Goal: Task Accomplishment & Management: Complete application form

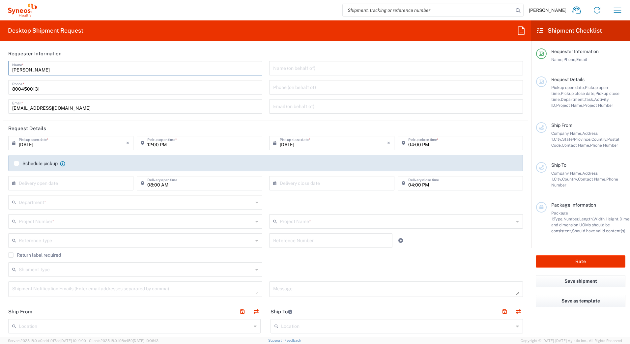
drag, startPoint x: 43, startPoint y: 71, endPoint x: -1, endPoint y: 75, distance: 44.4
click at [0, 75] on html "David Horvath Home Shipment estimator Shipment tracking Desktop shipment reques…" at bounding box center [315, 172] width 630 height 344
paste input "Syneos Deployments"
type input "Syneos Deployments"
click at [247, 43] on div "Desktop Shipment Request Requester Information Syneos Deployments Name * 800450…" at bounding box center [265, 178] width 531 height 317
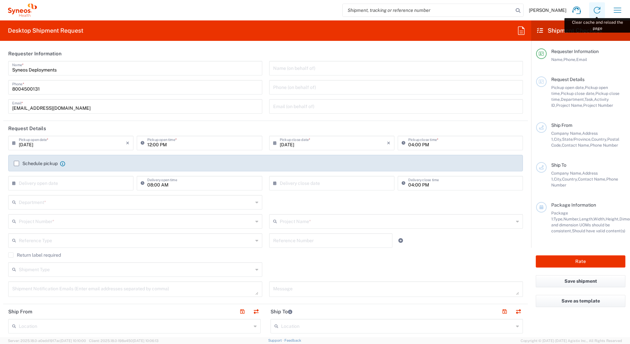
click at [595, 13] on icon at bounding box center [597, 10] width 11 height 11
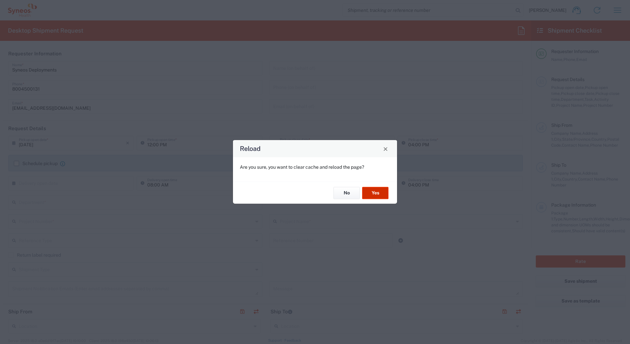
click at [377, 190] on button "Yes" at bounding box center [375, 193] width 26 height 12
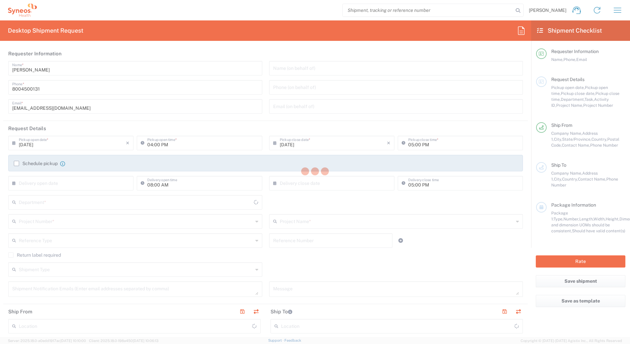
type input "4205"
type input "[US_STATE]"
type input "[GEOGRAPHIC_DATA]"
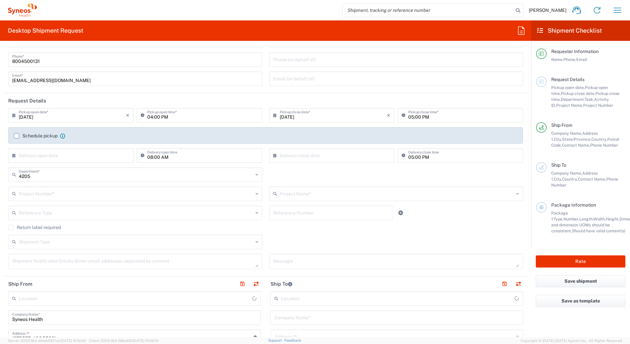
scroll to position [99, 0]
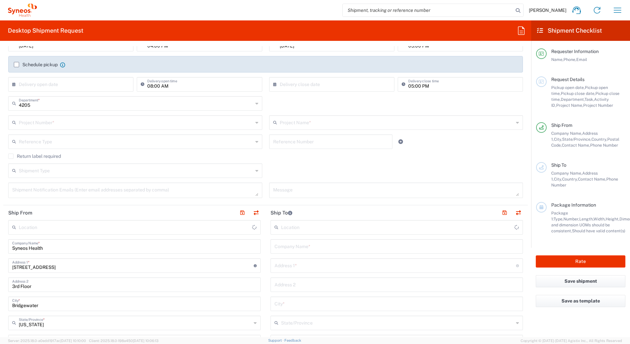
type input "Syneos Health Commercial Servi- [GEOGRAPHIC_DATA] [GEOGRAPHIC_DATA]"
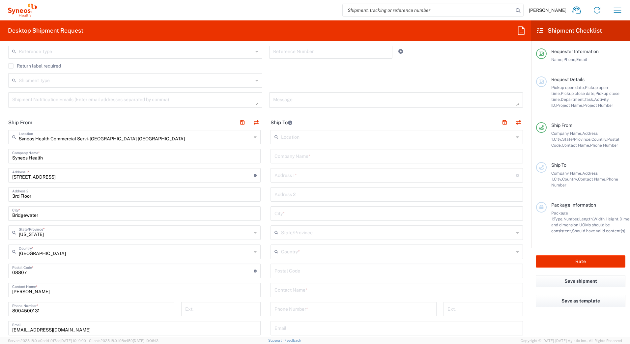
scroll to position [198, 0]
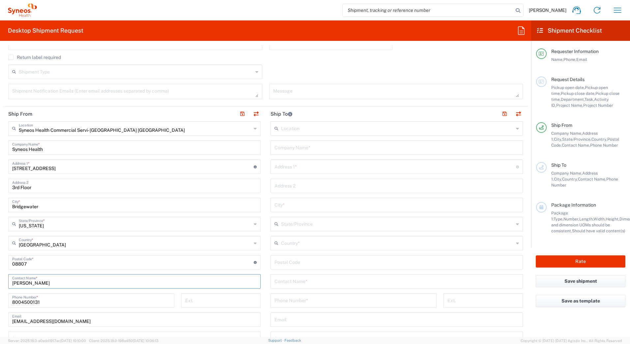
drag, startPoint x: 47, startPoint y: 284, endPoint x: -1, endPoint y: 285, distance: 48.8
click at [0, 285] on html "[PERSON_NAME] Home Shipment estimator Shipment tracking Desktop shipment reques…" at bounding box center [315, 172] width 630 height 344
paste input "Syneos Deployments"
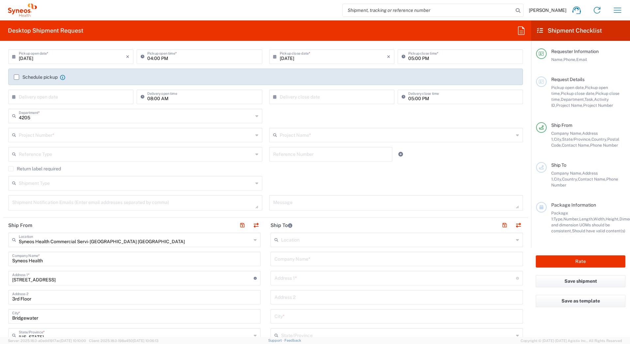
scroll to position [0, 0]
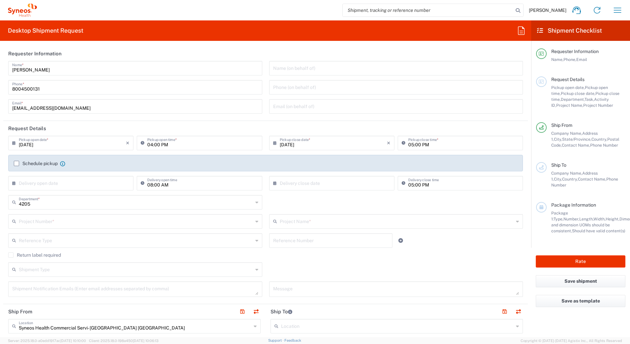
type input "Syneos Deployments"
drag, startPoint x: 51, startPoint y: 67, endPoint x: 0, endPoint y: 65, distance: 51.8
click at [0, 65] on html "[PERSON_NAME] Home Shipment estimator Shipment tracking Desktop shipment reques…" at bounding box center [315, 172] width 630 height 344
paste input "Syneos Deployments"
type input "Syneos Deployments"
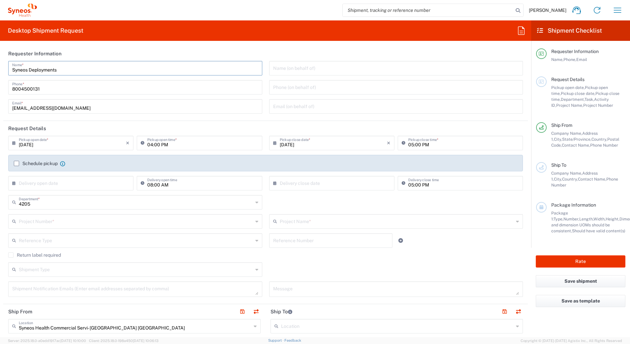
click at [123, 53] on header "Requester Information" at bounding box center [265, 53] width 525 height 15
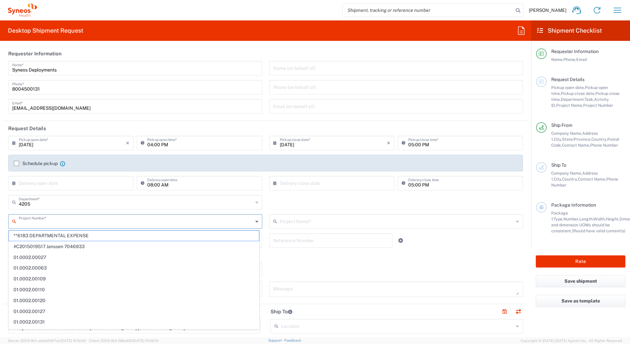
click at [68, 224] on input "text" at bounding box center [136, 221] width 234 height 12
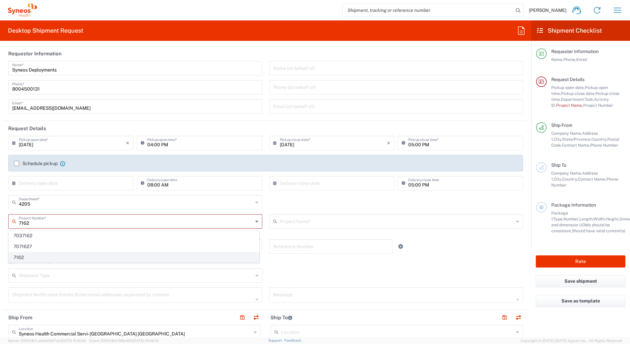
type input "7162"
click at [34, 259] on span "7162" at bounding box center [134, 257] width 250 height 10
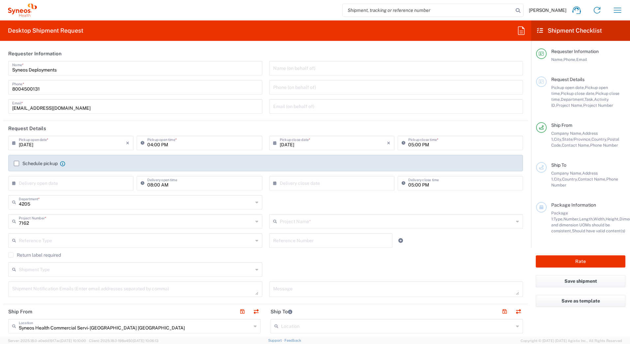
type input "ST-US-ViiV-[MEDICAL_DATA] Field Sales"
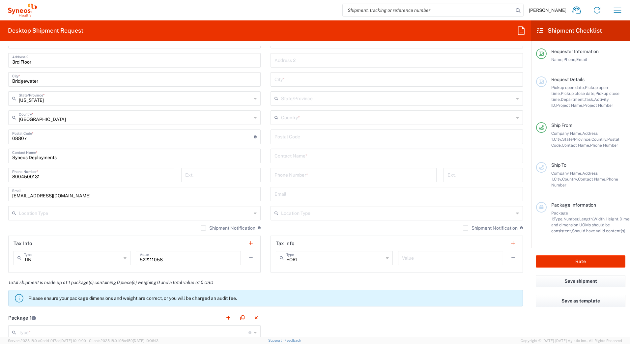
scroll to position [264, 0]
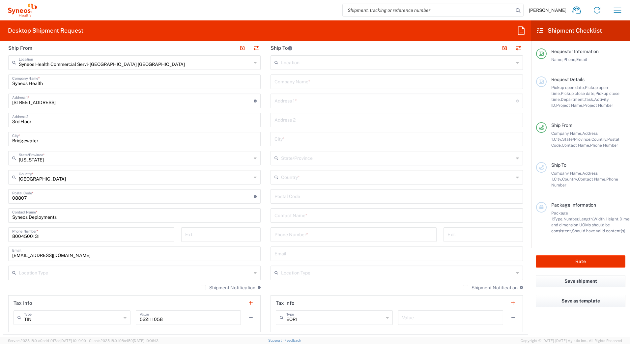
click at [304, 81] on input "text" at bounding box center [397, 81] width 245 height 12
paste input "[PERSON_NAME]"
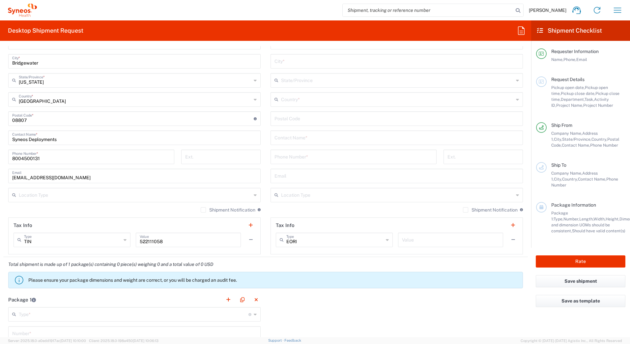
scroll to position [363, 0]
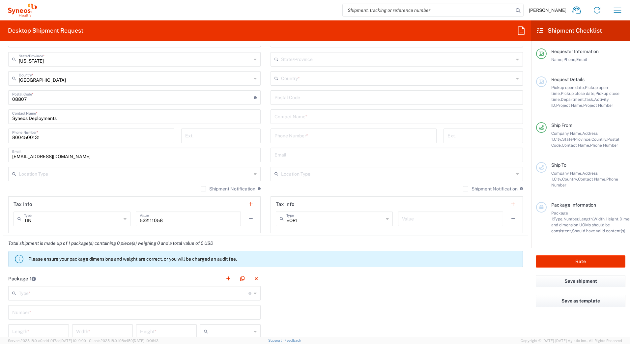
type input "[PERSON_NAME]"
click at [280, 118] on input "text" at bounding box center [397, 116] width 245 height 12
paste input "[PERSON_NAME]"
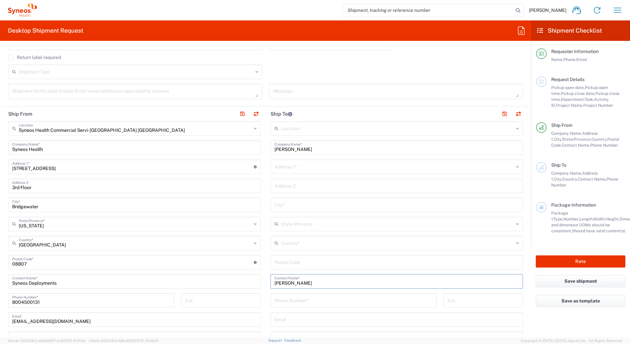
type input "[PERSON_NAME]"
click at [275, 168] on input "text" at bounding box center [396, 167] width 242 height 12
paste input "[STREET_ADDRESS]"
type input "[STREET_ADDRESS]"
click at [279, 204] on input "text" at bounding box center [397, 205] width 245 height 12
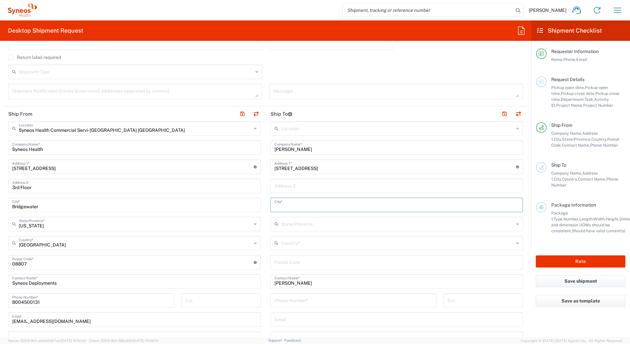
paste input "[GEOGRAPHIC_DATA]"
type input "[GEOGRAPHIC_DATA]"
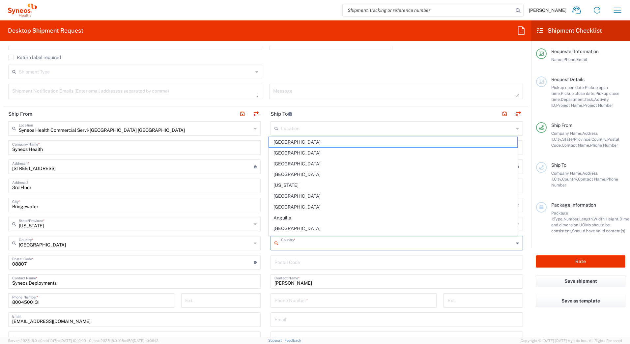
click at [281, 244] on input "text" at bounding box center [397, 243] width 233 height 12
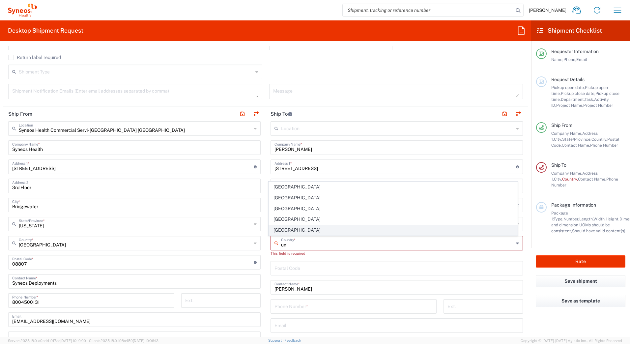
click at [287, 228] on span "[GEOGRAPHIC_DATA]" at bounding box center [393, 230] width 249 height 10
type input "[GEOGRAPHIC_DATA]"
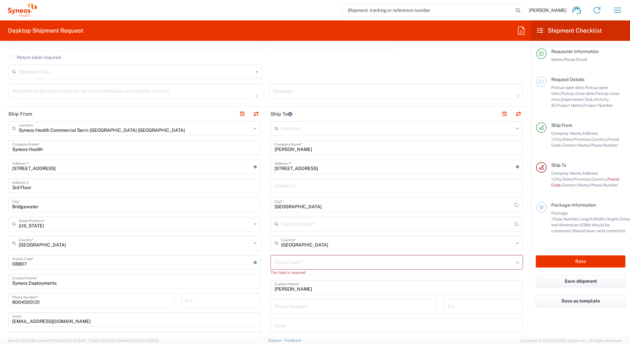
click at [283, 224] on input "text" at bounding box center [397, 224] width 233 height 12
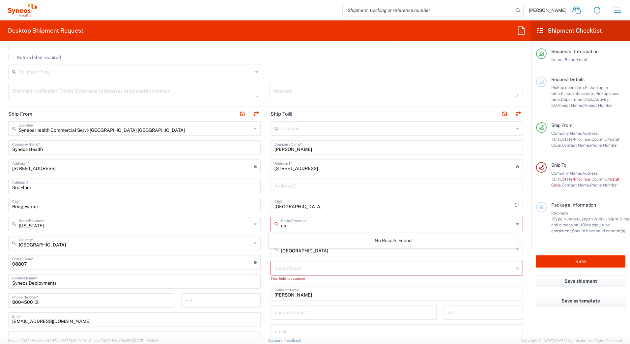
type input "c"
click at [363, 209] on input "[GEOGRAPHIC_DATA]" at bounding box center [395, 205] width 240 height 12
click at [303, 224] on input "text" at bounding box center [397, 224] width 233 height 12
type input "c"
click at [484, 221] on input "text" at bounding box center [397, 224] width 233 height 12
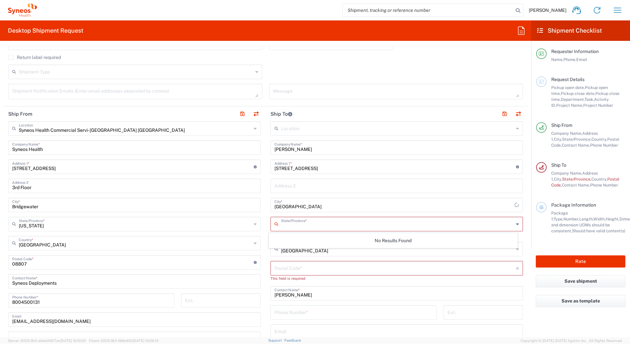
click at [506, 221] on input "text" at bounding box center [397, 224] width 233 height 12
click at [515, 224] on div "State/Province *" at bounding box center [397, 224] width 252 height 15
click at [476, 305] on div "Location [PERSON_NAME] LLC-[GEOGRAPHIC_DATA] [GEOGRAPHIC_DATA] [GEOGRAPHIC_DATA…" at bounding box center [397, 265] width 252 height 289
click at [292, 217] on div "State/Province *" at bounding box center [397, 224] width 252 height 15
type input "t"
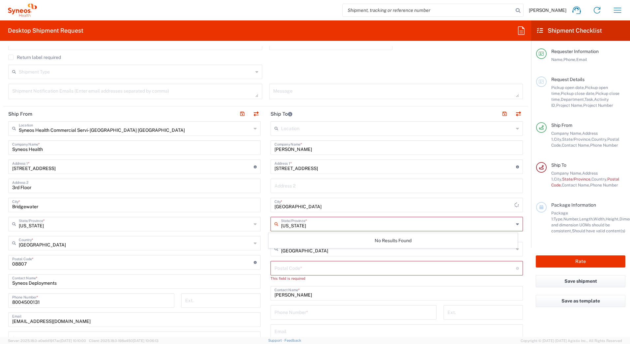
type input "[US_STATE]"
click at [336, 313] on input "tel" at bounding box center [354, 312] width 158 height 12
click at [375, 194] on div "Location [PERSON_NAME] LLC-[GEOGRAPHIC_DATA] [GEOGRAPHIC_DATA] [GEOGRAPHIC_DATA…" at bounding box center [397, 268] width 252 height 295
click at [309, 225] on input "text" at bounding box center [397, 224] width 233 height 12
click at [314, 207] on input "[GEOGRAPHIC_DATA]" at bounding box center [395, 205] width 240 height 12
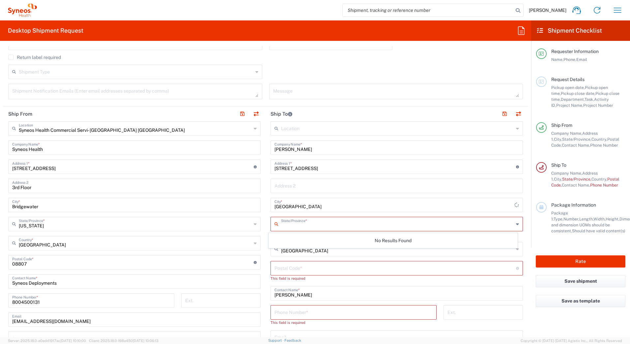
click at [282, 226] on input "text" at bounding box center [397, 224] width 233 height 12
click at [295, 236] on span "[US_STATE]" at bounding box center [393, 238] width 249 height 10
type input "[US_STATE]"
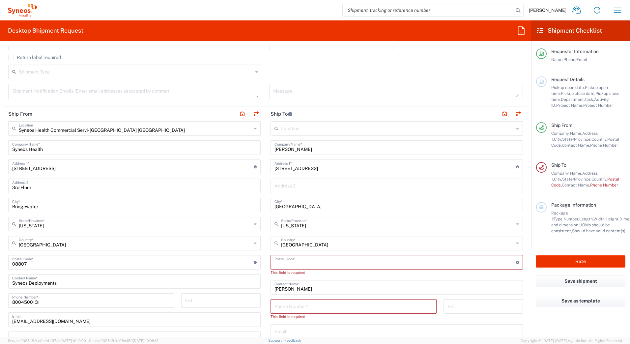
click at [277, 263] on input "undefined" at bounding box center [396, 262] width 242 height 12
paste input "92653"
type input "92653"
click at [295, 300] on input "tel" at bounding box center [354, 300] width 158 height 12
paste input "9087230152"
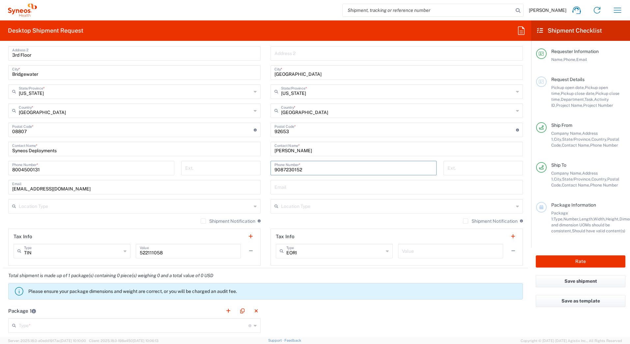
scroll to position [428, 0]
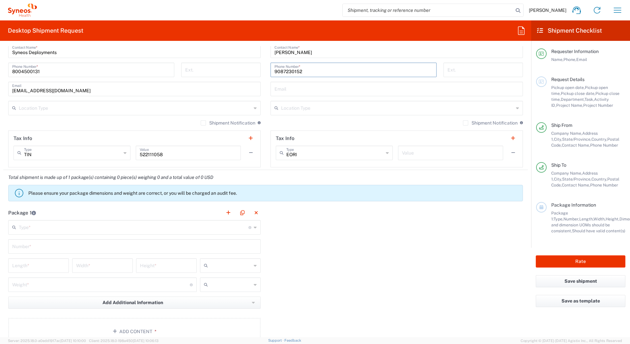
type input "9087230152"
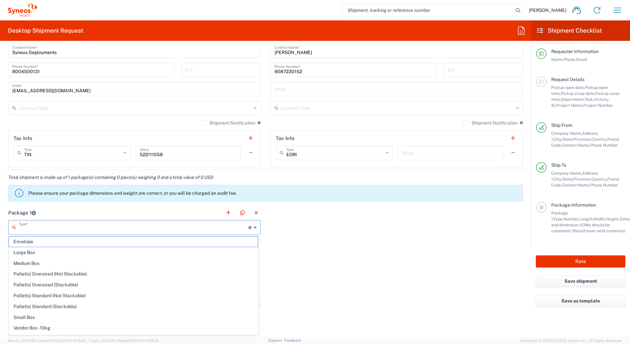
click at [55, 228] on input "text" at bounding box center [134, 227] width 230 height 12
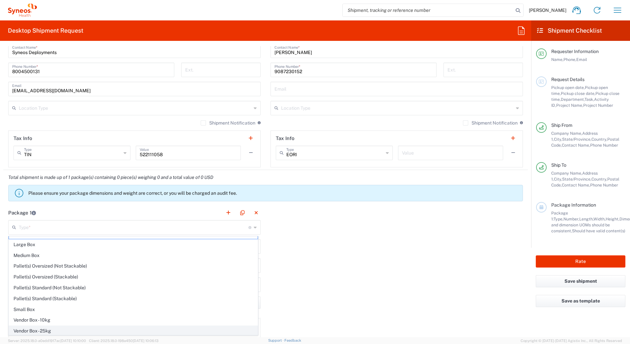
scroll to position [20, 0]
click at [44, 328] on span "Your Packaging" at bounding box center [133, 330] width 249 height 10
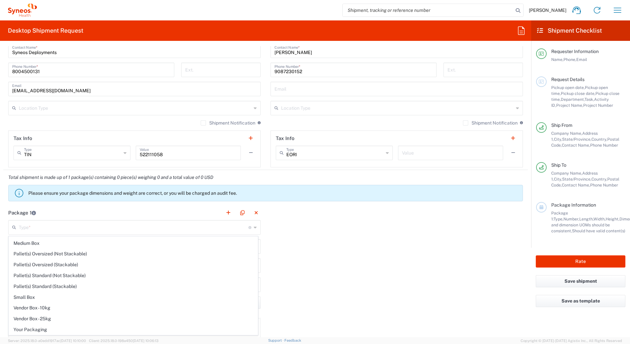
type input "Your Packaging"
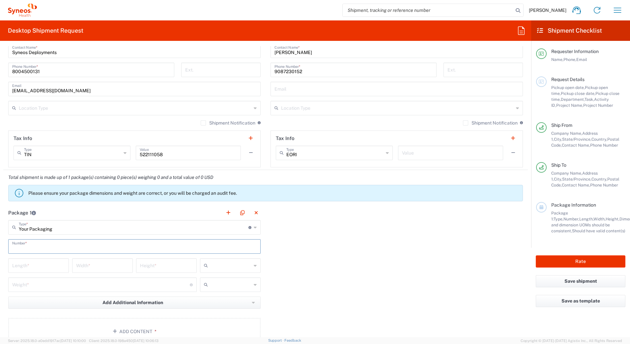
click at [26, 245] on input "text" at bounding box center [134, 246] width 245 height 12
type input "1"
click at [25, 266] on input "number" at bounding box center [38, 265] width 53 height 12
type input "20"
type input "16"
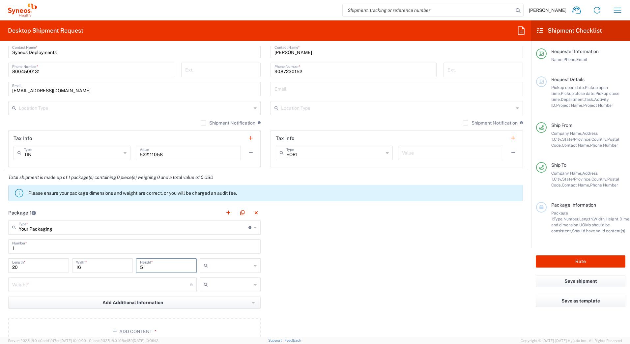
type input "5"
click at [244, 266] on input "text" at bounding box center [231, 265] width 41 height 11
click at [218, 301] on span "in" at bounding box center [228, 302] width 59 height 10
type input "in"
click at [33, 286] on input "number" at bounding box center [101, 285] width 178 height 12
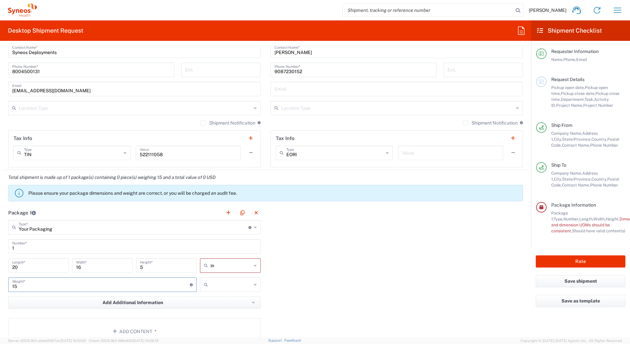
type input "15"
click at [238, 282] on input "text" at bounding box center [231, 285] width 41 height 11
click at [223, 311] on span "lbs" at bounding box center [228, 310] width 59 height 10
type input "lbs"
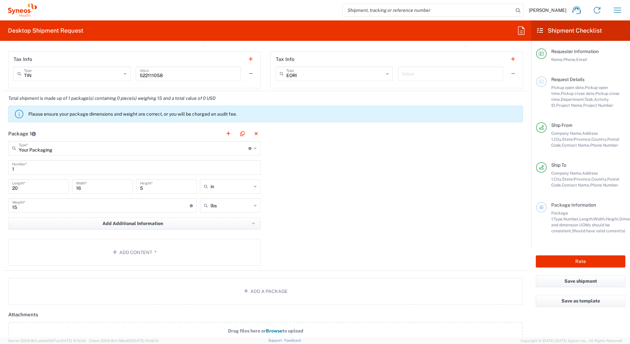
scroll to position [527, 0]
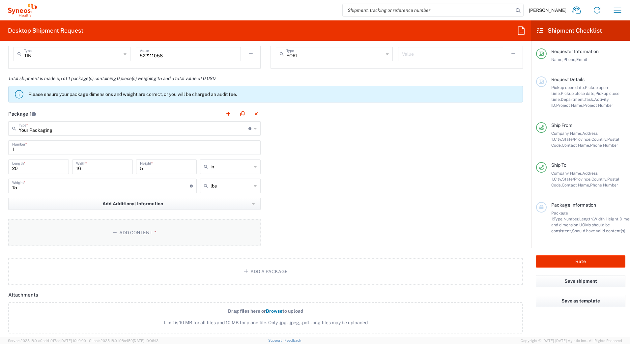
click at [117, 232] on icon "button" at bounding box center [116, 232] width 7 height 5
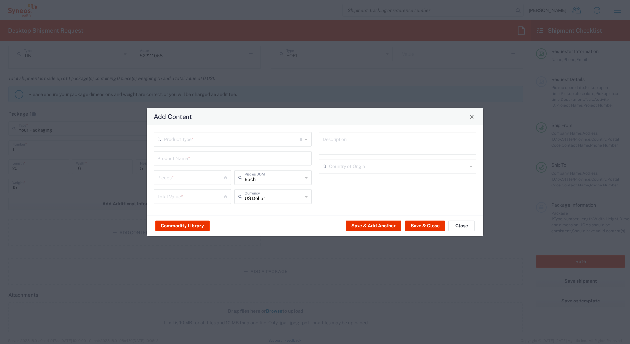
click at [184, 139] on input "text" at bounding box center [231, 139] width 135 height 12
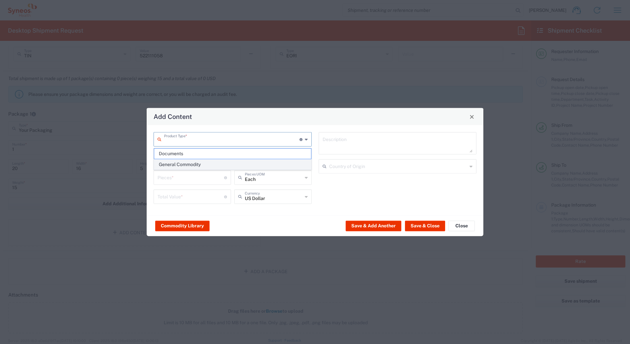
click at [174, 163] on span "General Commodity" at bounding box center [232, 165] width 157 height 10
type input "General Commodity"
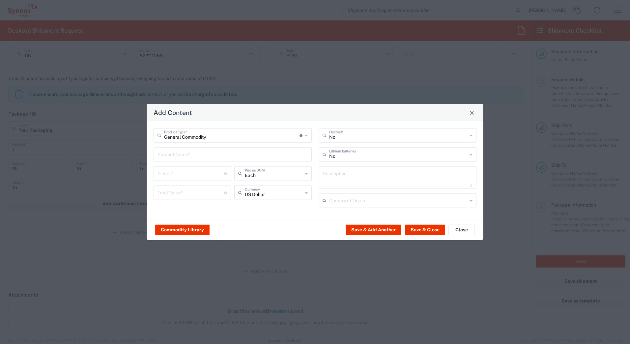
click at [171, 154] on input "text" at bounding box center [233, 154] width 150 height 12
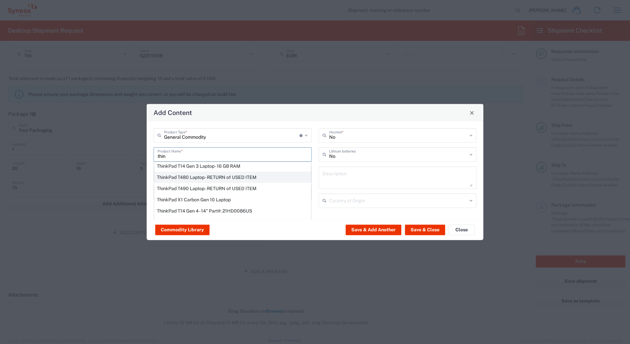
scroll to position [56, 0]
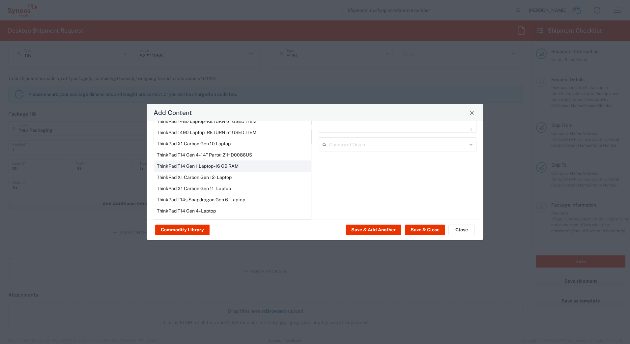
click at [172, 164] on div "ThinkPad T14 Gen 1 Laptop -16 GB RAM" at bounding box center [232, 166] width 157 height 11
type input "ThinkPad T14 Gen 1 Laptop -16 GB RAM"
type textarea "Intel Core i5-10210U- 14"- 512 GB SSD"
type input "[GEOGRAPHIC_DATA]"
type input "Yes"
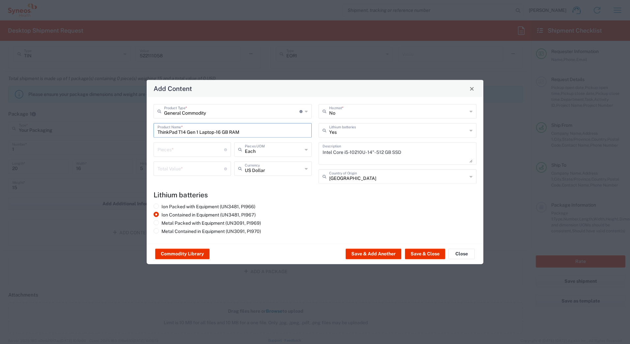
scroll to position [0, 0]
click at [165, 151] on input "number" at bounding box center [191, 149] width 67 height 12
type input "1"
click at [167, 169] on input "number" at bounding box center [191, 168] width 67 height 12
type input "1000"
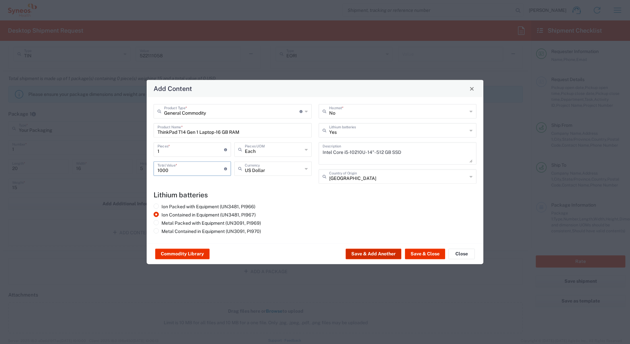
click at [366, 253] on button "Save & Add Another" at bounding box center [374, 254] width 56 height 11
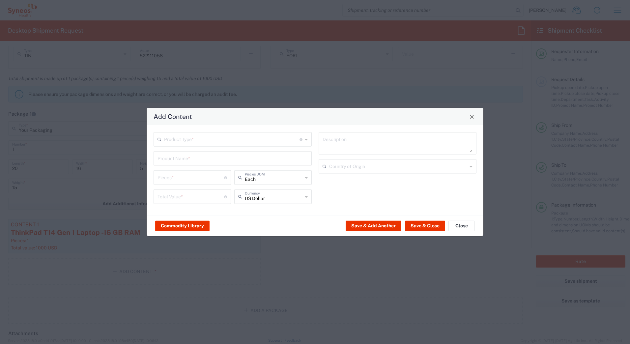
click at [187, 141] on input "text" at bounding box center [231, 139] width 135 height 12
click at [180, 162] on span "General Commodity" at bounding box center [232, 165] width 157 height 10
type input "General Commodity"
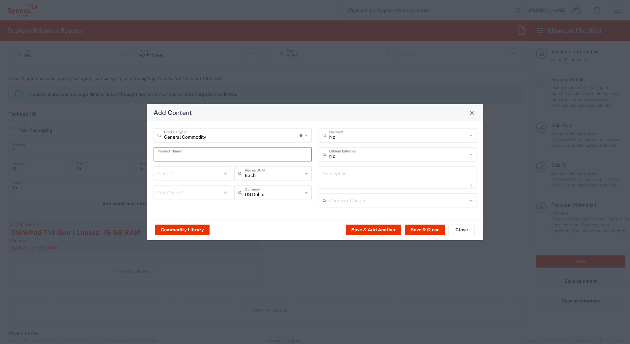
click at [179, 157] on input "text" at bounding box center [233, 154] width 150 height 12
click at [175, 190] on div "iPad Pro 12.9"" at bounding box center [232, 192] width 157 height 11
type input "iPad Pro 12.9""
type input "1"
type textarea "iPad Pro 12.9""
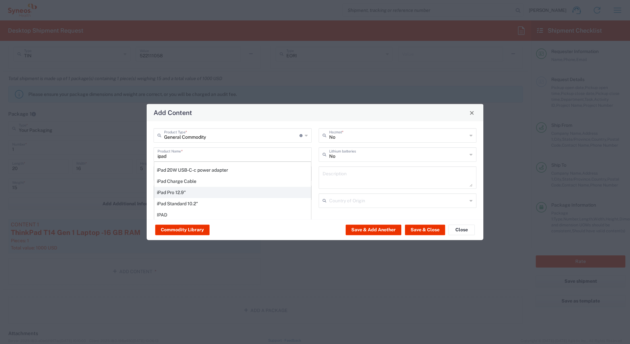
type input "[GEOGRAPHIC_DATA]"
type input "Yes"
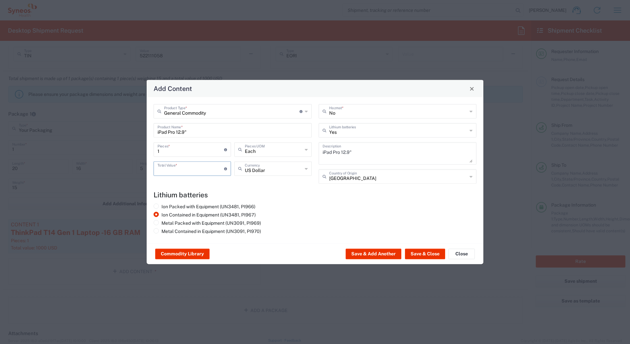
click at [173, 170] on input "number" at bounding box center [191, 168] width 67 height 12
type input "1000"
click at [417, 254] on button "Save & Close" at bounding box center [425, 254] width 40 height 11
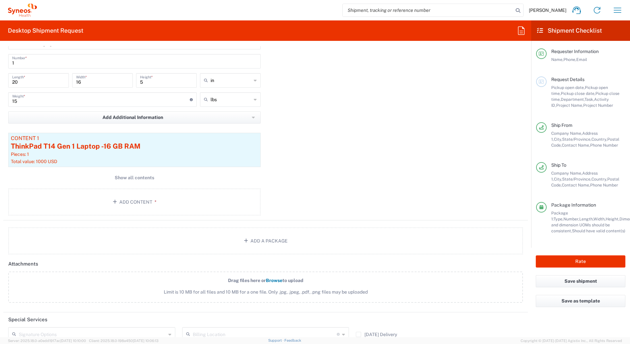
scroll to position [659, 0]
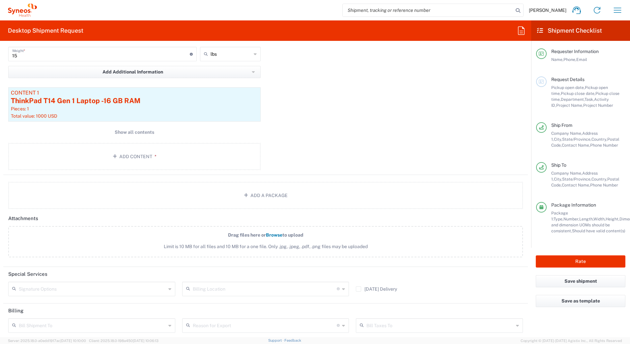
click at [61, 290] on input "text" at bounding box center [92, 289] width 147 height 12
click at [59, 303] on span "Adult Signature Required" at bounding box center [91, 303] width 164 height 10
type input "Adult Signature Required"
click at [556, 259] on button "Rate" at bounding box center [581, 261] width 90 height 12
type input "7162"
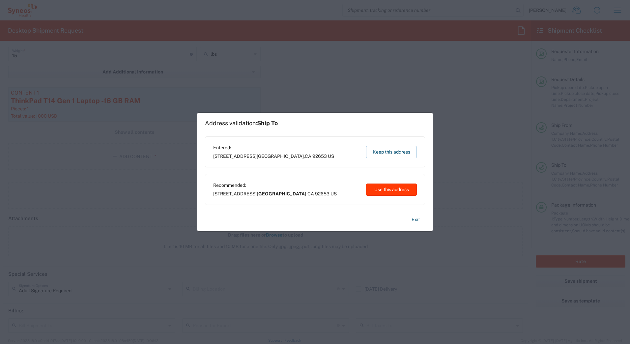
click at [386, 190] on button "Use this address" at bounding box center [391, 190] width 51 height 12
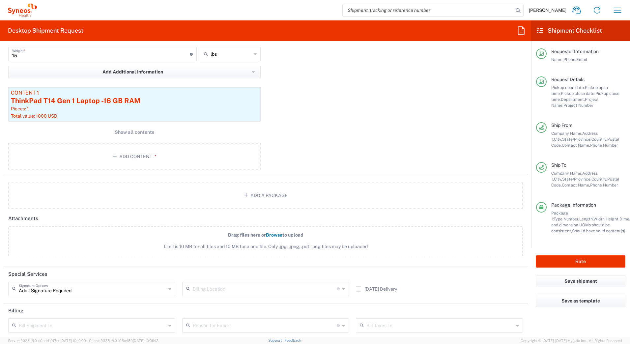
type input "[GEOGRAPHIC_DATA]"
type input "[US_STATE]"
type input "[GEOGRAPHIC_DATA]"
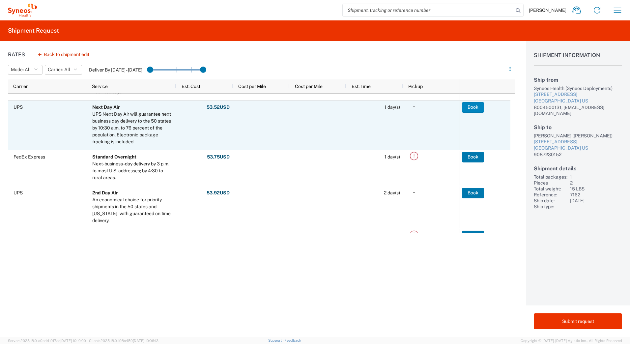
click at [470, 106] on button "Book" at bounding box center [473, 107] width 22 height 11
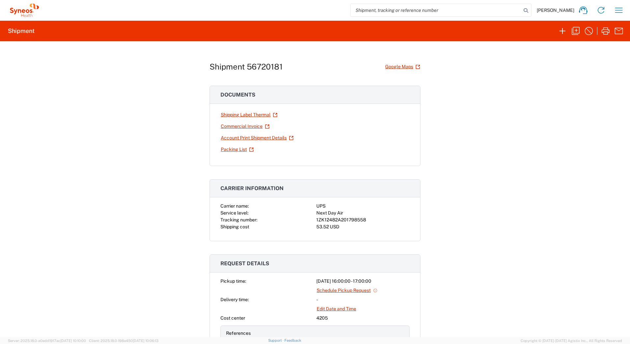
click at [339, 218] on div "1ZK12482A201798558" at bounding box center [362, 220] width 93 height 7
copy div "1ZK12482A201798558"
click at [603, 33] on icon "button" at bounding box center [606, 31] width 11 height 11
